Goal: Information Seeking & Learning: Learn about a topic

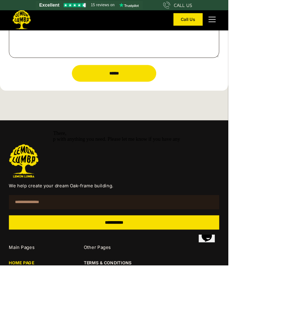
scroll to position [2975, 0]
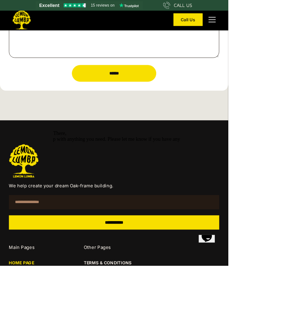
click at [4, 283] on div "**********" at bounding box center [140, 305] width 281 height 255
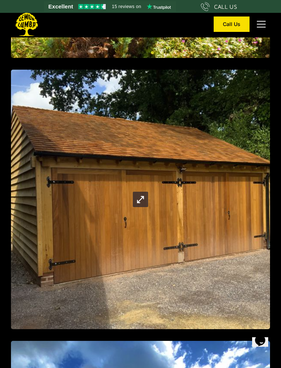
scroll to position [3324, 0]
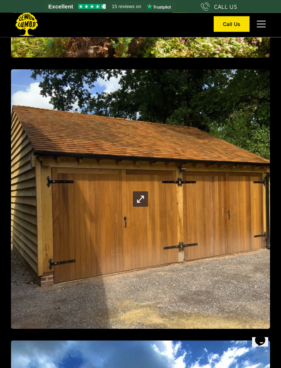
click at [138, 198] on img "open lightbox" at bounding box center [140, 199] width 15 height 15
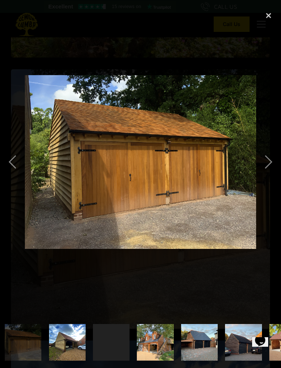
scroll to position [0, 489]
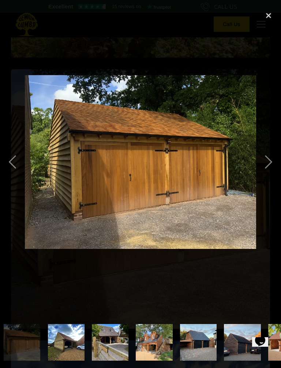
click at [11, 159] on div "previous image" at bounding box center [12, 161] width 25 height 309
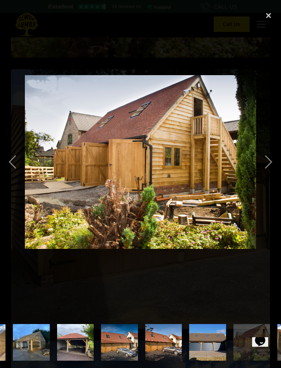
scroll to position [0, 208]
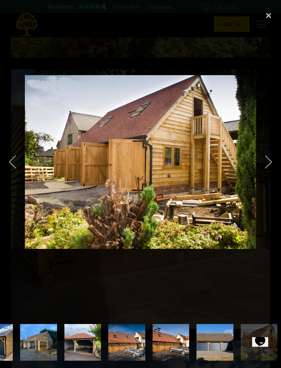
click at [11, 156] on div "previous image" at bounding box center [12, 161] width 25 height 309
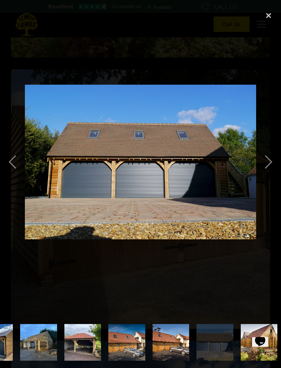
click at [10, 158] on div "previous image" at bounding box center [12, 161] width 25 height 309
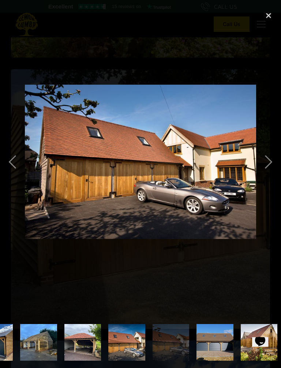
click at [10, 159] on div "previous image" at bounding box center [12, 161] width 25 height 309
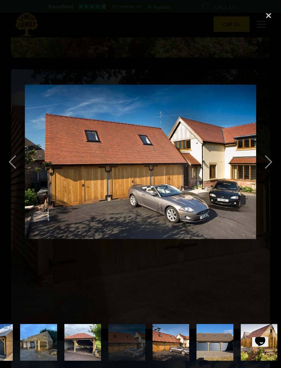
click at [11, 159] on div "previous image" at bounding box center [12, 161] width 25 height 309
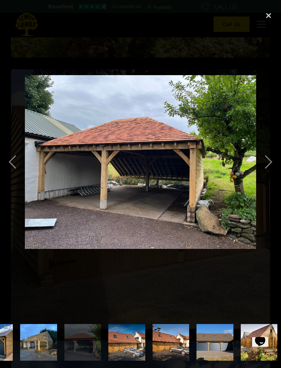
click at [13, 157] on div "previous image" at bounding box center [12, 161] width 25 height 309
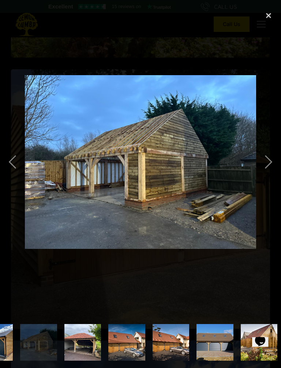
click at [12, 160] on div "previous image" at bounding box center [12, 161] width 25 height 309
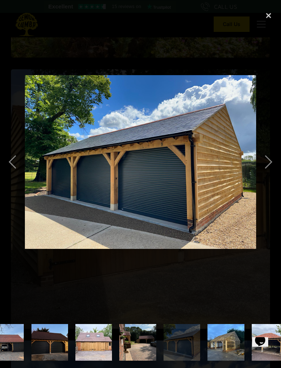
scroll to position [0, 0]
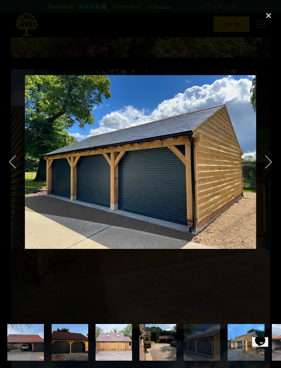
click at [11, 159] on div "previous image" at bounding box center [12, 161] width 25 height 309
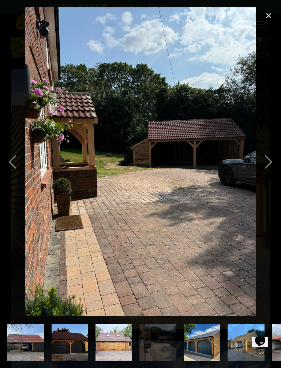
click at [12, 159] on div "previous image" at bounding box center [12, 161] width 25 height 309
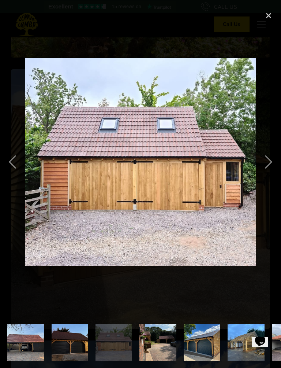
click at [13, 162] on div "previous image" at bounding box center [12, 161] width 25 height 309
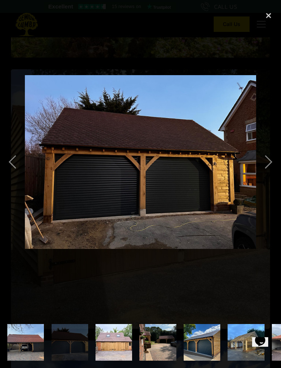
click at [11, 161] on div "previous image" at bounding box center [12, 161] width 25 height 309
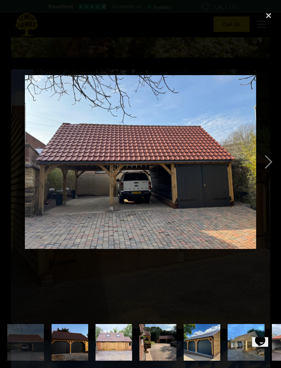
click at [11, 164] on div "previous image" at bounding box center [12, 161] width 25 height 309
click at [11, 159] on div "previous image" at bounding box center [12, 161] width 25 height 309
click at [11, 162] on div "previous image" at bounding box center [12, 161] width 25 height 309
click at [10, 162] on div "previous image" at bounding box center [12, 161] width 25 height 309
click at [5, 159] on div "previous image" at bounding box center [12, 161] width 25 height 309
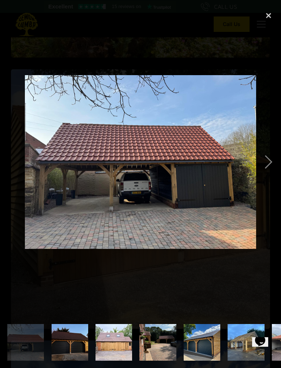
click at [8, 160] on div "previous image" at bounding box center [12, 161] width 25 height 309
click at [9, 160] on div "previous image" at bounding box center [12, 161] width 25 height 309
click at [8, 160] on div "previous image" at bounding box center [12, 161] width 25 height 309
click at [261, 162] on div "next image" at bounding box center [268, 161] width 25 height 309
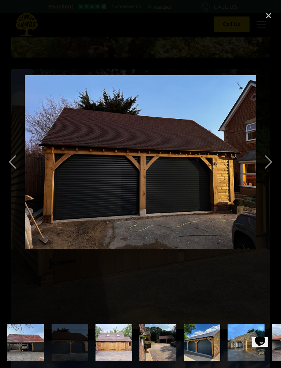
click at [266, 160] on div "next image" at bounding box center [268, 161] width 25 height 309
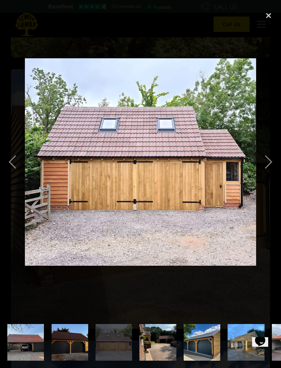
click at [263, 160] on div "next image" at bounding box center [268, 161] width 25 height 309
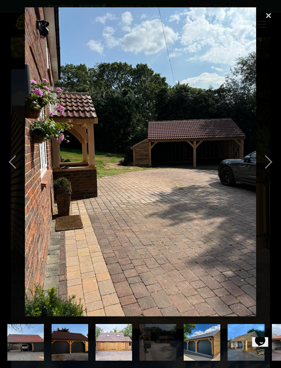
click at [264, 156] on div "next image" at bounding box center [268, 161] width 25 height 309
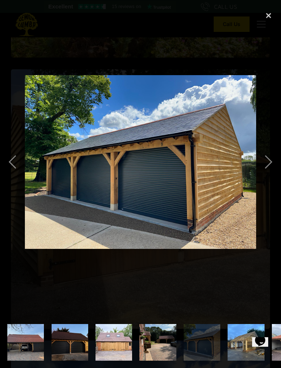
click at [269, 163] on div "next image" at bounding box center [268, 161] width 25 height 309
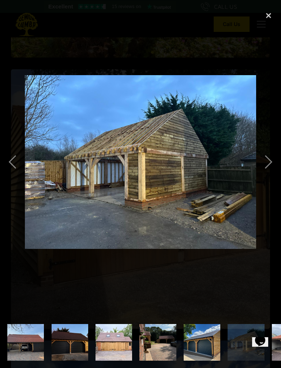
click at [259, 156] on div "next image" at bounding box center [268, 161] width 25 height 309
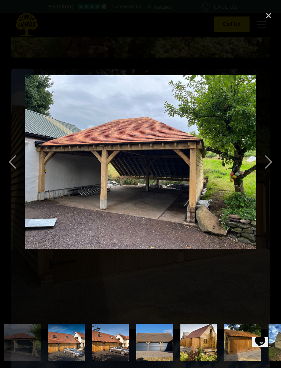
scroll to position [0, 268]
click at [268, 164] on div "next image" at bounding box center [268, 161] width 25 height 309
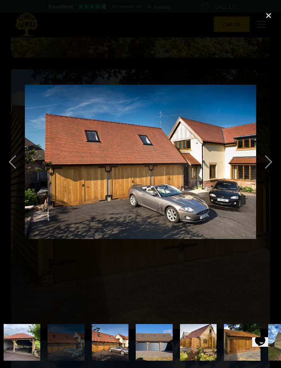
click at [262, 157] on div "next image" at bounding box center [268, 161] width 25 height 309
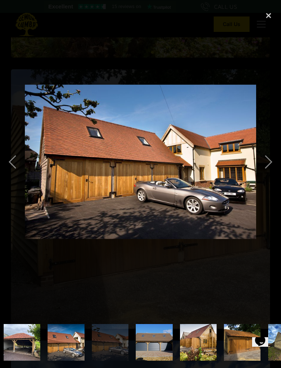
click at [266, 155] on div "next image" at bounding box center [268, 161] width 25 height 309
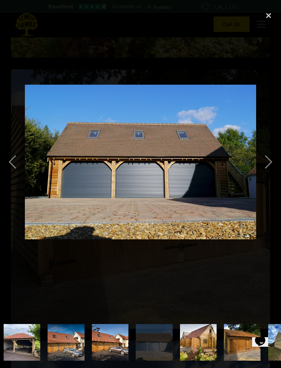
click at [264, 161] on div "next image" at bounding box center [268, 161] width 25 height 309
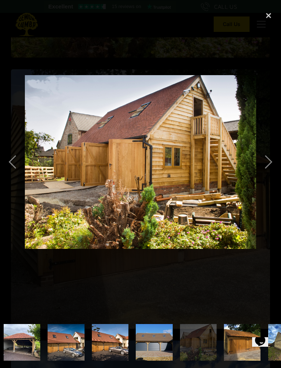
click at [267, 162] on div "next image" at bounding box center [268, 161] width 25 height 309
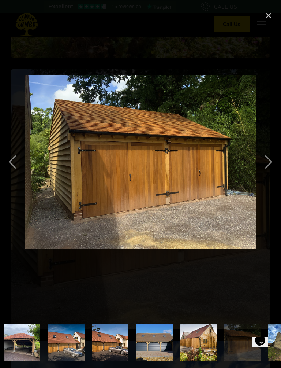
click at [264, 16] on div "close lightbox" at bounding box center [268, 15] width 25 height 16
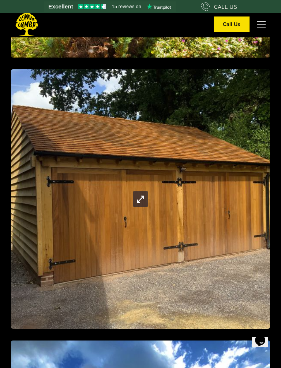
scroll to position [0, 0]
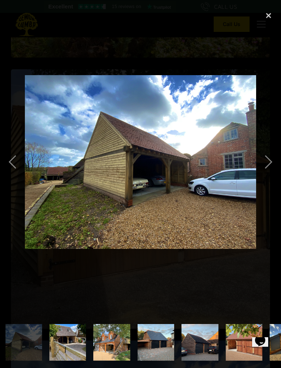
scroll to position [0, 533]
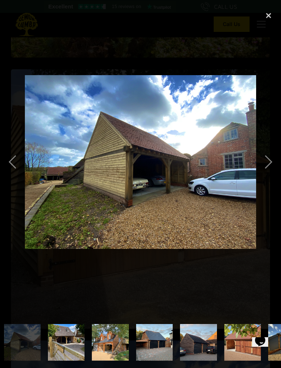
click at [269, 160] on div "next image" at bounding box center [268, 161] width 25 height 309
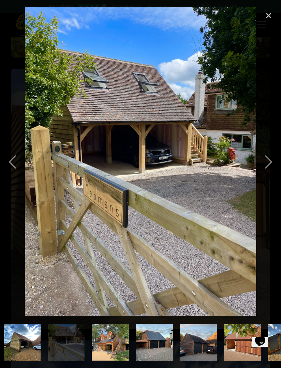
click at [267, 157] on div "next image" at bounding box center [268, 161] width 25 height 309
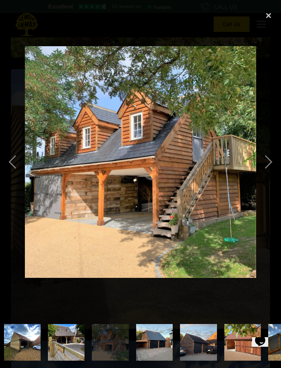
click at [11, 162] on div "previous image" at bounding box center [12, 161] width 25 height 309
click at [21, 193] on div "previous image" at bounding box center [12, 161] width 25 height 309
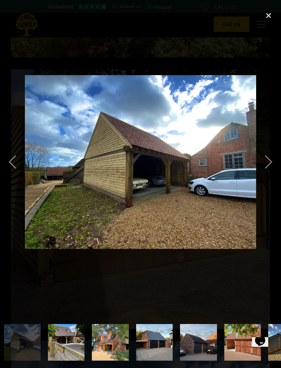
click at [23, 278] on div "previous image" at bounding box center [12, 161] width 25 height 309
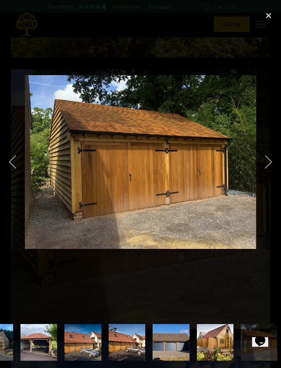
scroll to position [0, 252]
click at [10, 161] on div "previous image" at bounding box center [12, 161] width 25 height 309
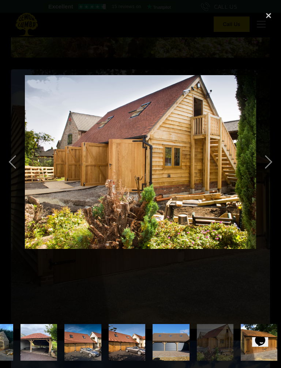
click at [8, 154] on div "previous image" at bounding box center [12, 161] width 25 height 309
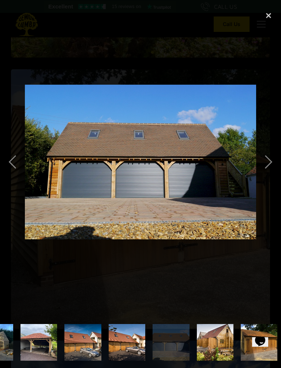
click at [8, 154] on div "previous image" at bounding box center [12, 161] width 25 height 309
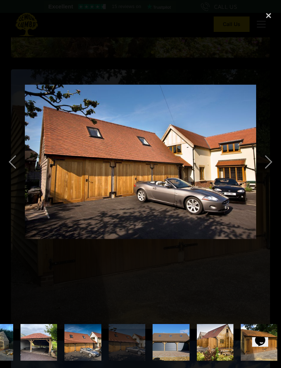
click at [10, 157] on div "previous image" at bounding box center [12, 161] width 25 height 309
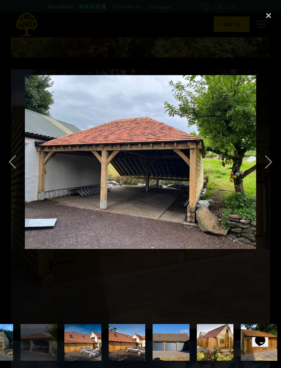
click at [10, 159] on div "previous image" at bounding box center [12, 161] width 25 height 309
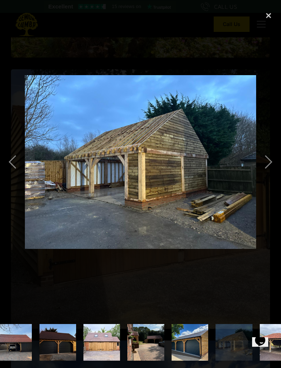
click at [10, 159] on div "previous image" at bounding box center [12, 161] width 25 height 309
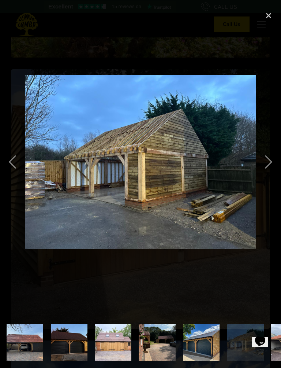
scroll to position [0, 0]
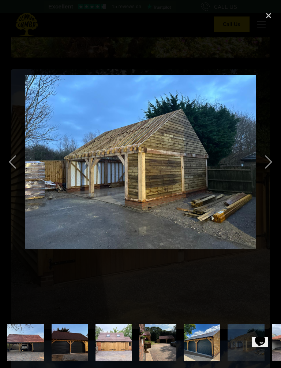
click at [10, 153] on div "previous image" at bounding box center [12, 161] width 25 height 309
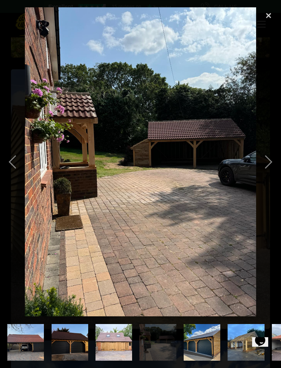
click at [9, 163] on div "previous image" at bounding box center [12, 161] width 25 height 309
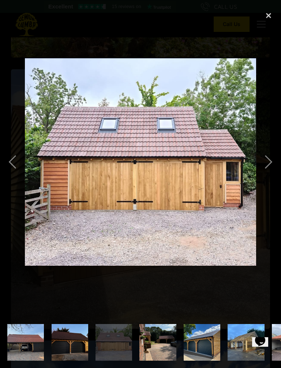
click at [10, 162] on div "previous image" at bounding box center [12, 161] width 25 height 309
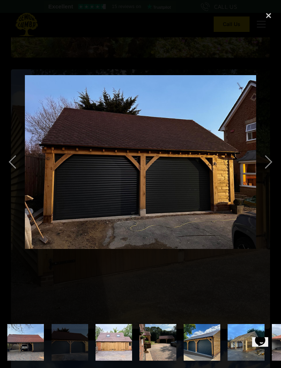
click at [9, 160] on div "previous image" at bounding box center [12, 161] width 25 height 309
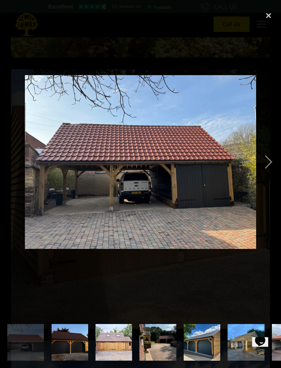
click at [9, 160] on div "previous image" at bounding box center [12, 161] width 25 height 309
click at [264, 15] on div "close lightbox" at bounding box center [268, 15] width 25 height 16
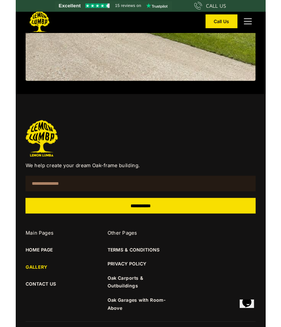
scroll to position [6303, 0]
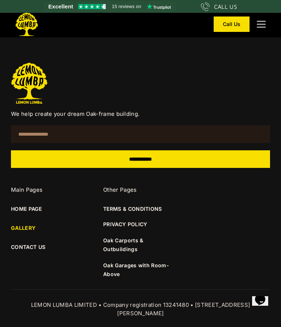
click at [19, 244] on link "CONTACT US" at bounding box center [48, 247] width 75 height 8
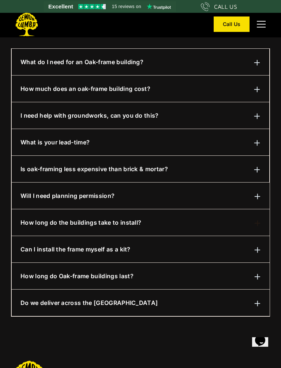
scroll to position [445, 0]
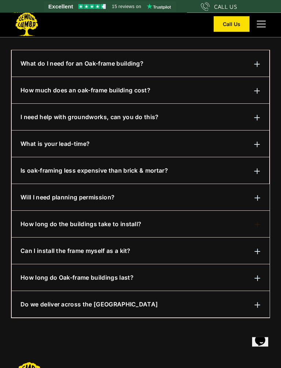
click at [36, 190] on div "Will I need planning permission? 99 percent of the time, yes. Not to worry, we …" at bounding box center [141, 197] width 258 height 27
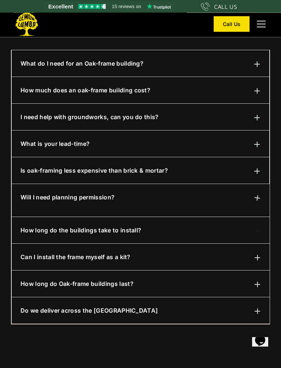
scroll to position [446, 0]
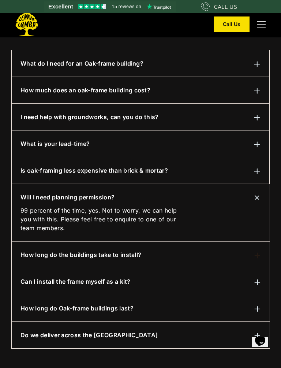
click at [34, 112] on h6 "I need help with groundworks, can you do this?" at bounding box center [90, 116] width 138 height 9
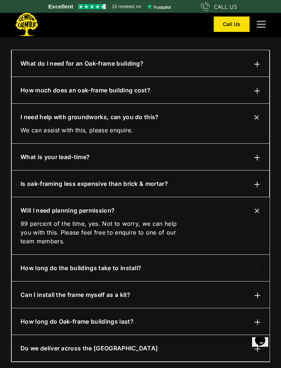
click at [31, 85] on div "How much does an oak-frame building cost? It depends on the size and specificat…" at bounding box center [141, 90] width 258 height 27
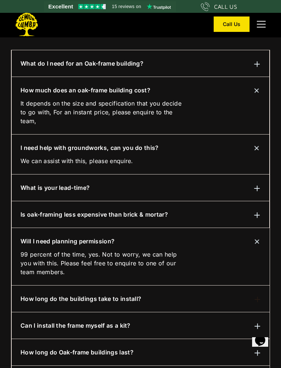
click at [80, 217] on h6 "Is oak-framing less expensive than brick & mortar?" at bounding box center [95, 214] width 148 height 9
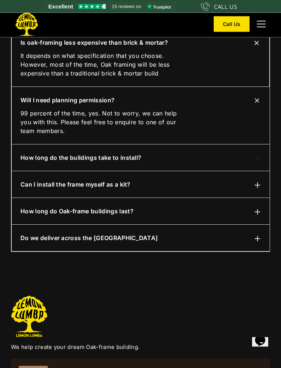
scroll to position [618, 0]
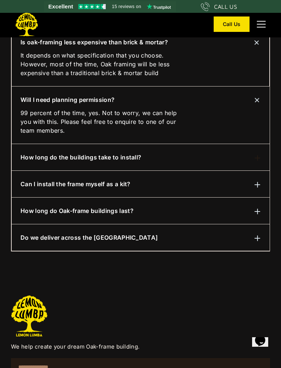
click at [38, 152] on div "How long do the buildings take to install? 3-5 days for most projects. This may…" at bounding box center [141, 157] width 258 height 27
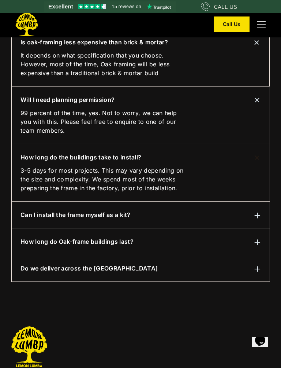
click at [35, 267] on h6 "Do we deliver across the [GEOGRAPHIC_DATA]" at bounding box center [89, 268] width 137 height 9
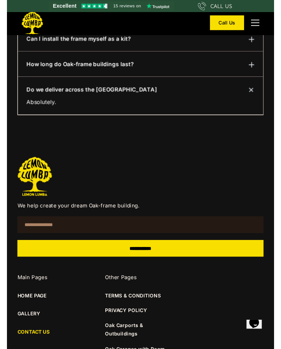
scroll to position [792, 0]
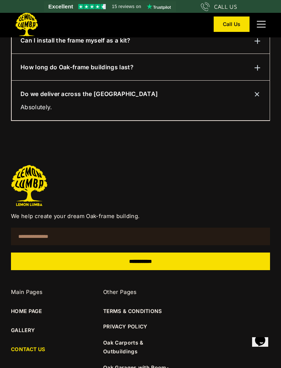
click at [77, 261] on input "**********" at bounding box center [140, 261] width 259 height 18
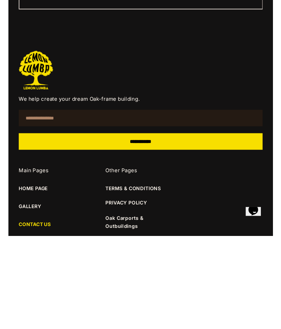
scroll to position [861, 0]
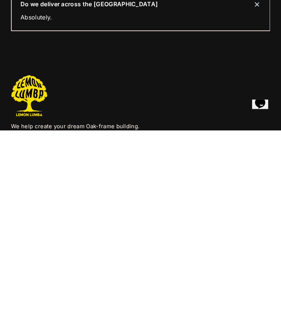
type input "*"
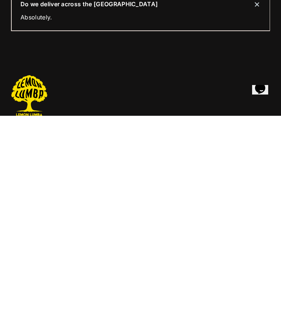
scroll to position [668, 0]
